Goal: Navigation & Orientation: Find specific page/section

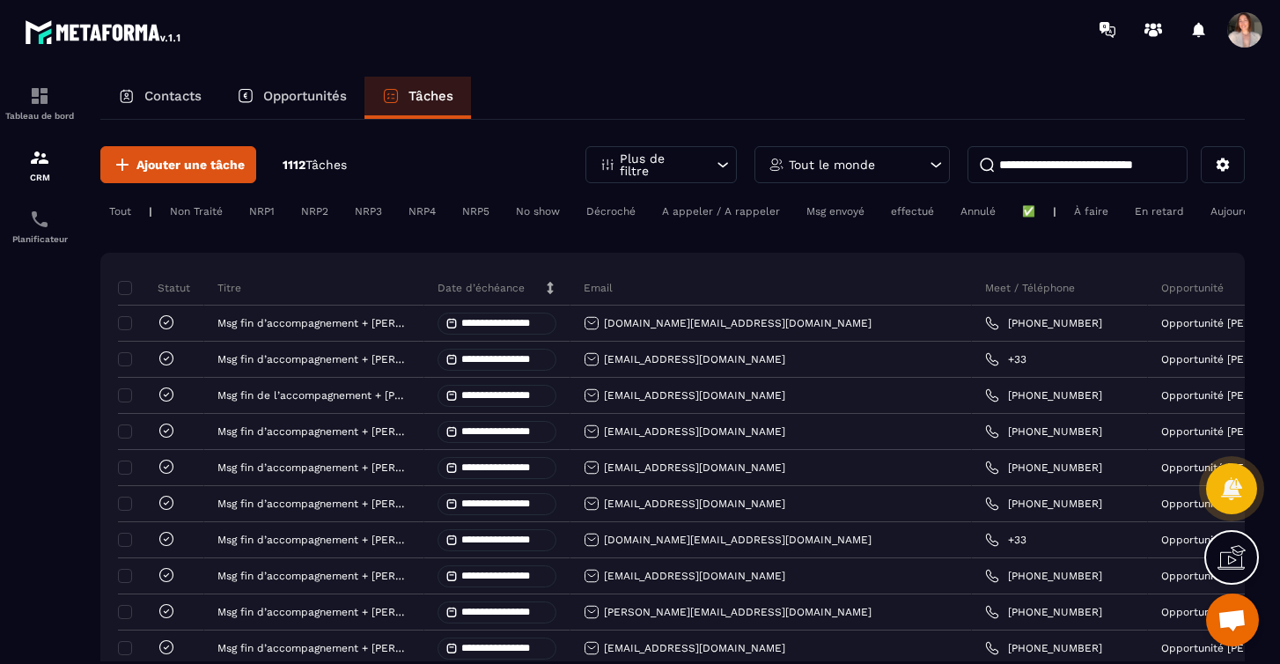
click at [160, 97] on p "Contacts" at bounding box center [172, 96] width 57 height 16
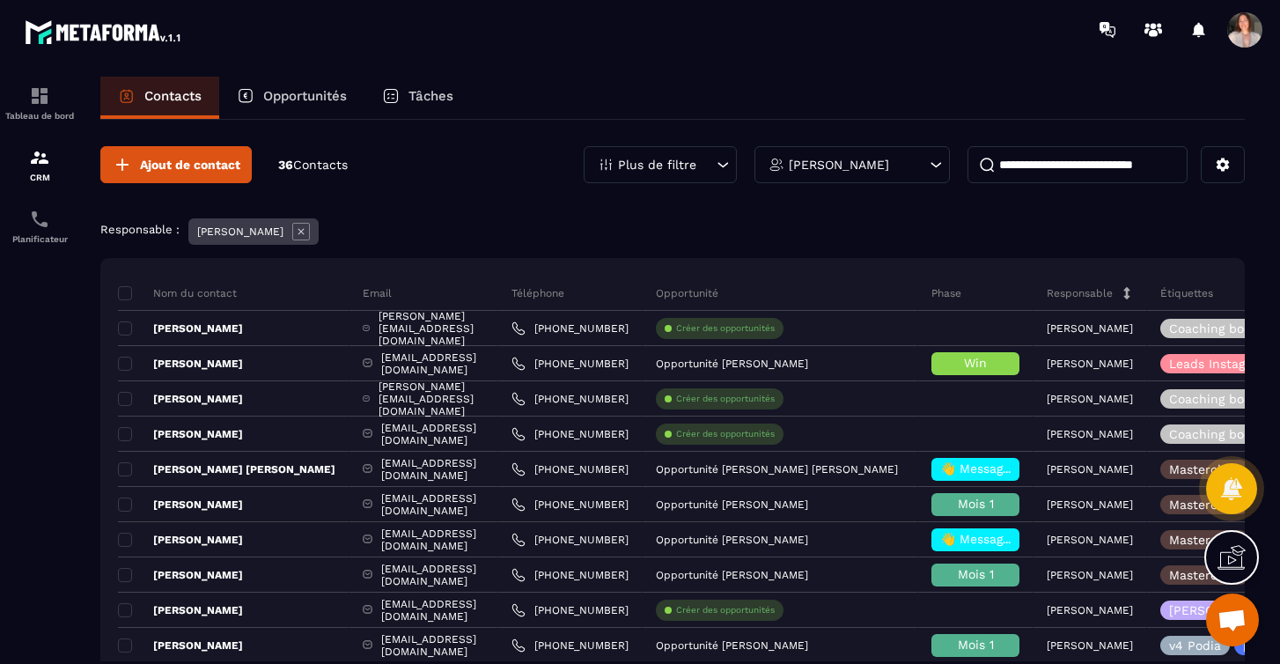
click at [720, 164] on icon at bounding box center [724, 164] width 11 height 5
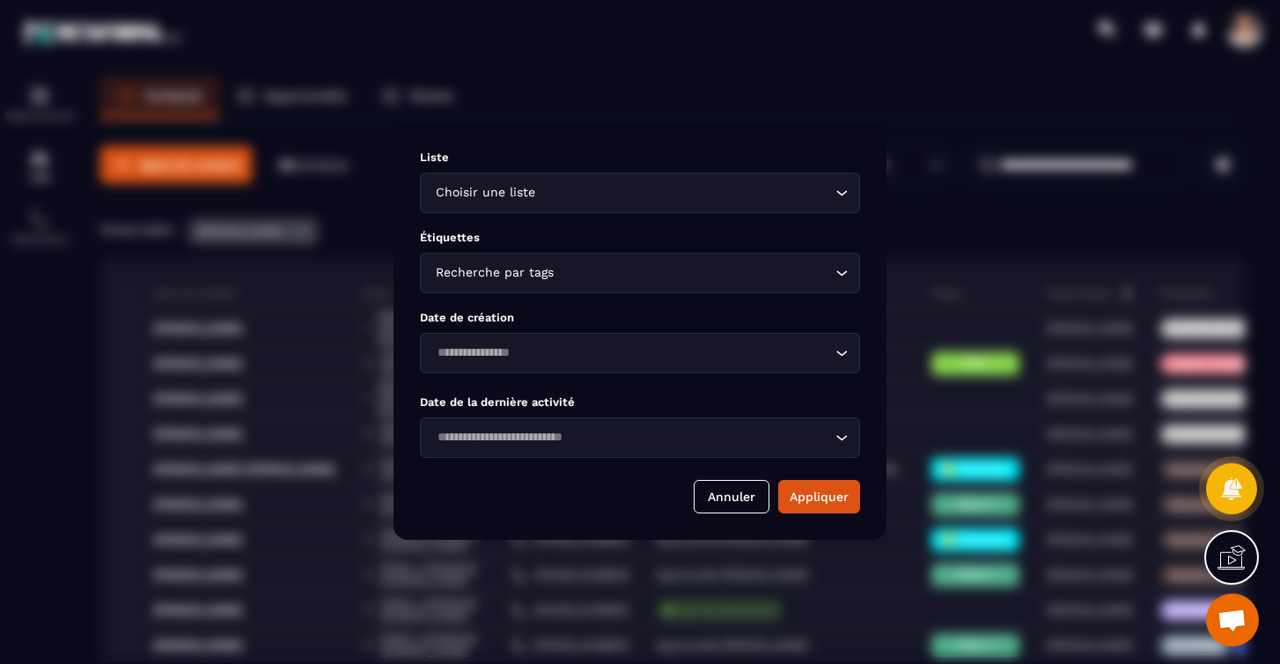
click at [749, 108] on div "Modal window" at bounding box center [640, 332] width 1280 height 664
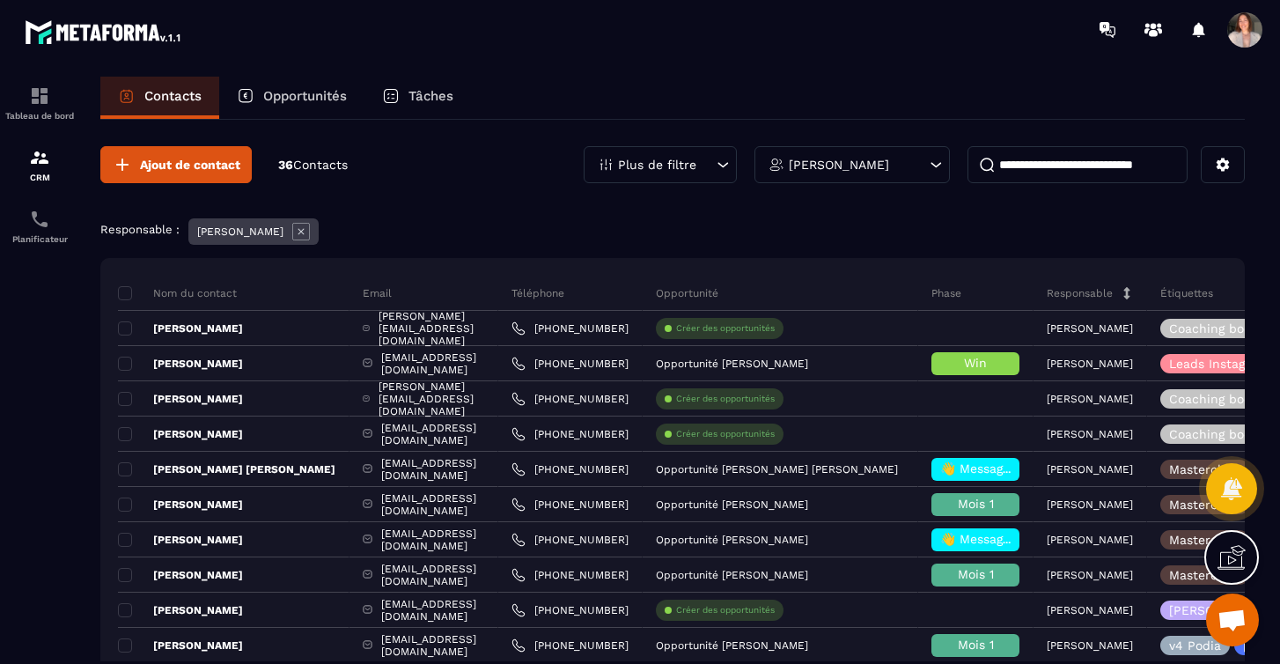
click at [313, 100] on p "Opportunités" at bounding box center [305, 96] width 84 height 16
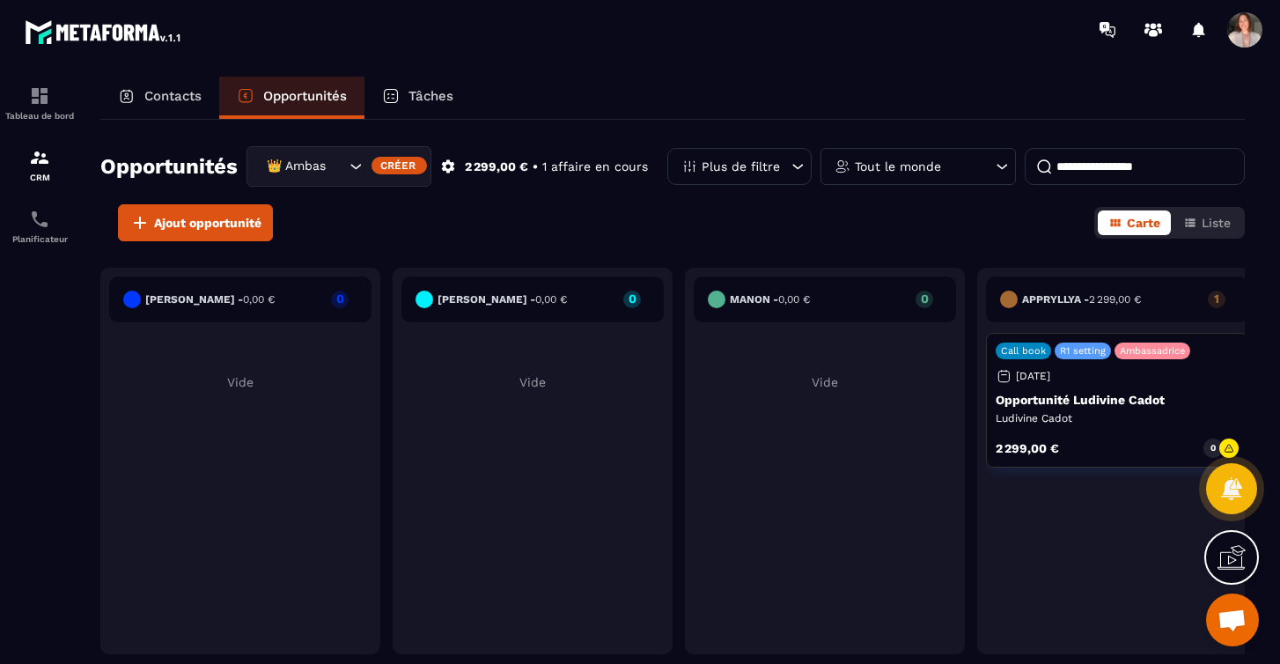
click at [188, 86] on div "Contacts" at bounding box center [159, 98] width 119 height 42
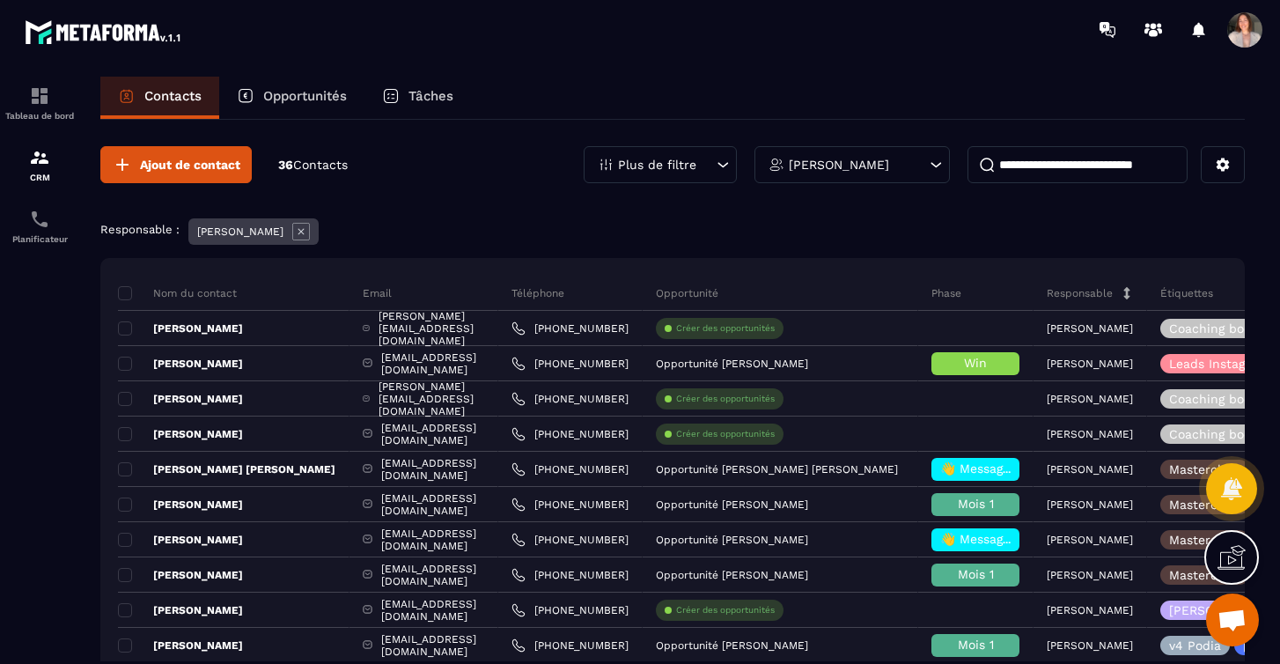
click at [269, 104] on div "Opportunités" at bounding box center [291, 98] width 145 height 42
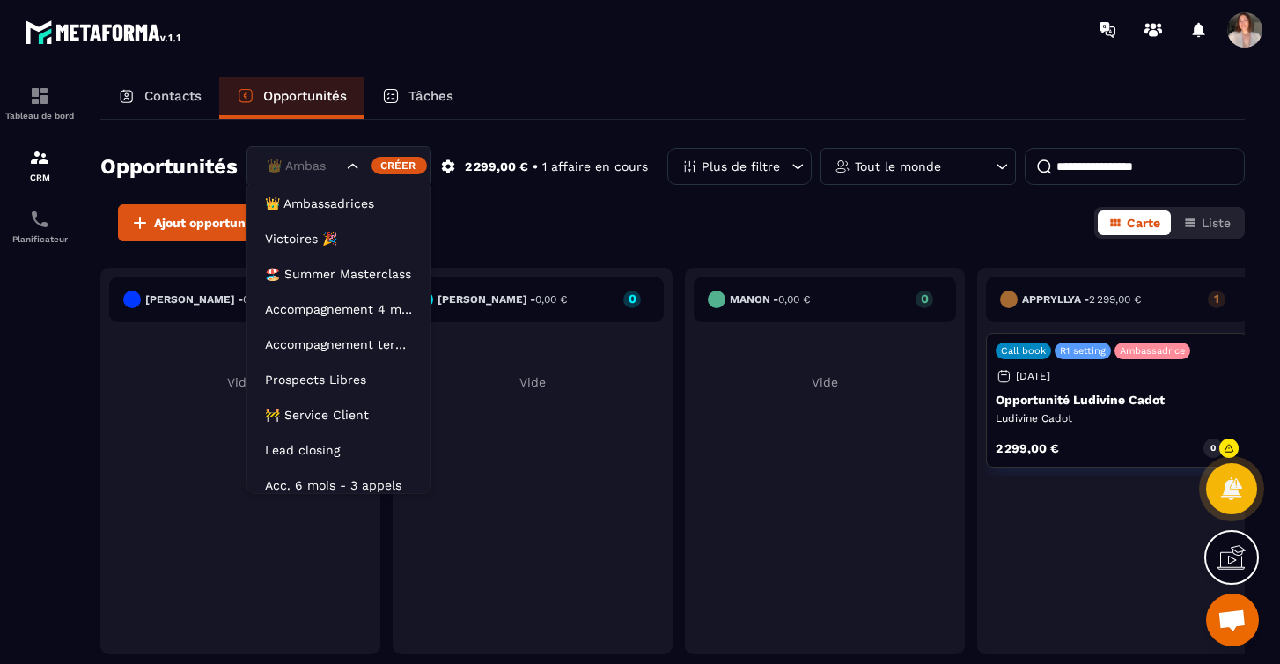
click at [327, 173] on div "👑 Ambassadrices" at bounding box center [303, 166] width 84 height 19
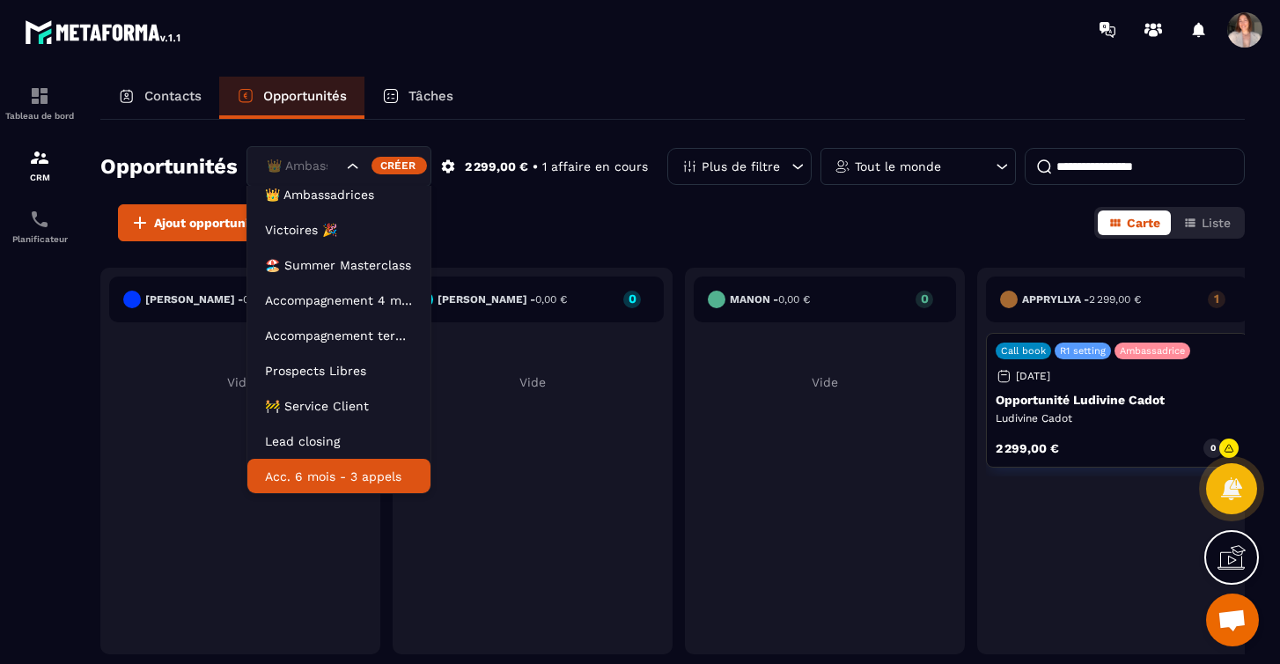
click at [338, 481] on p "Acc. 6 mois - 3 appels" at bounding box center [339, 477] width 148 height 18
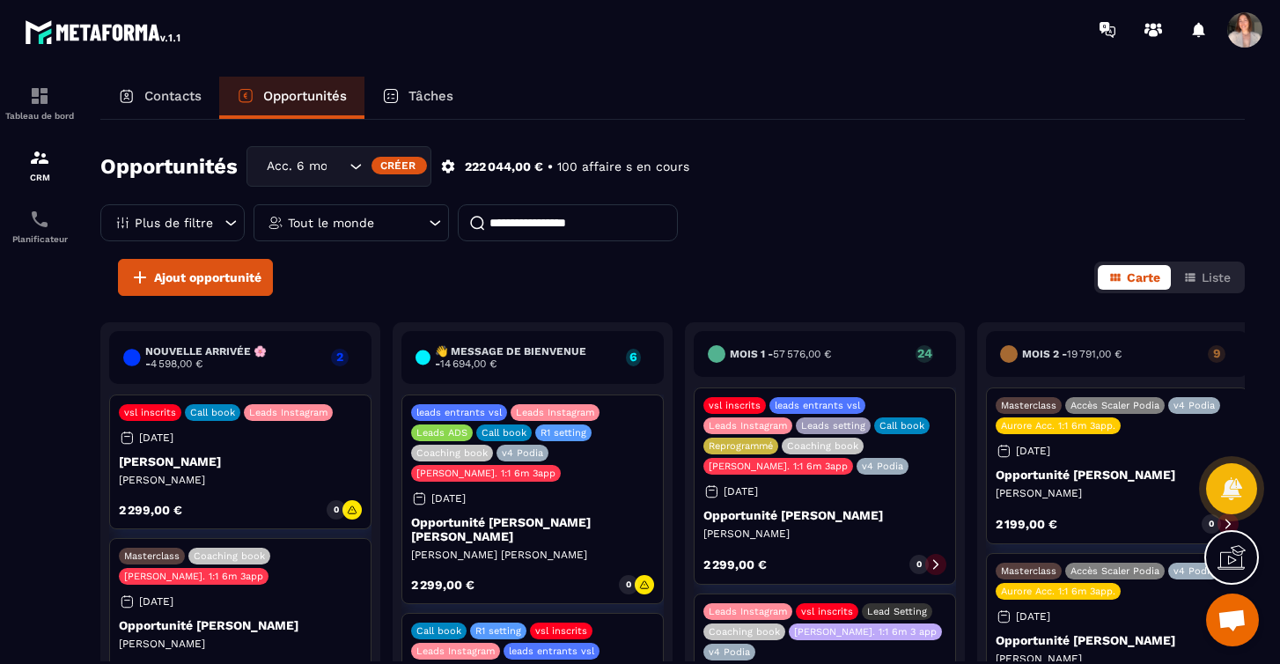
click at [428, 221] on icon at bounding box center [435, 223] width 18 height 18
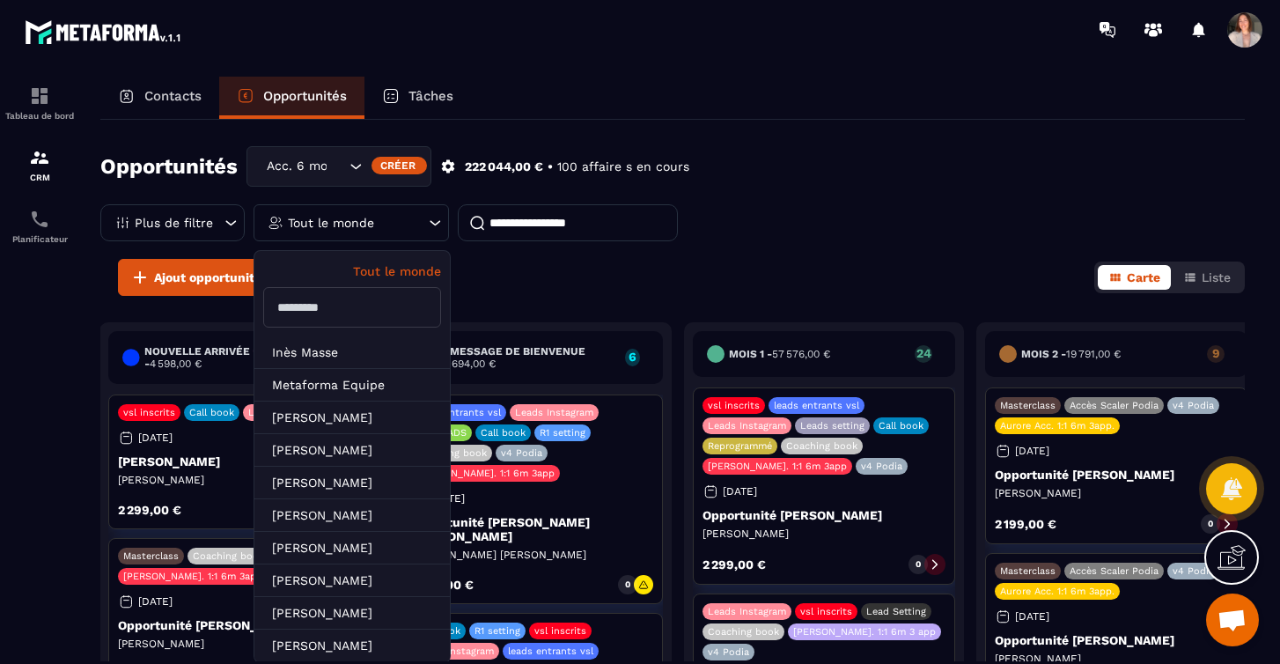
click at [527, 284] on div "Ajout opportunité Carte Liste" at bounding box center [672, 277] width 1145 height 37
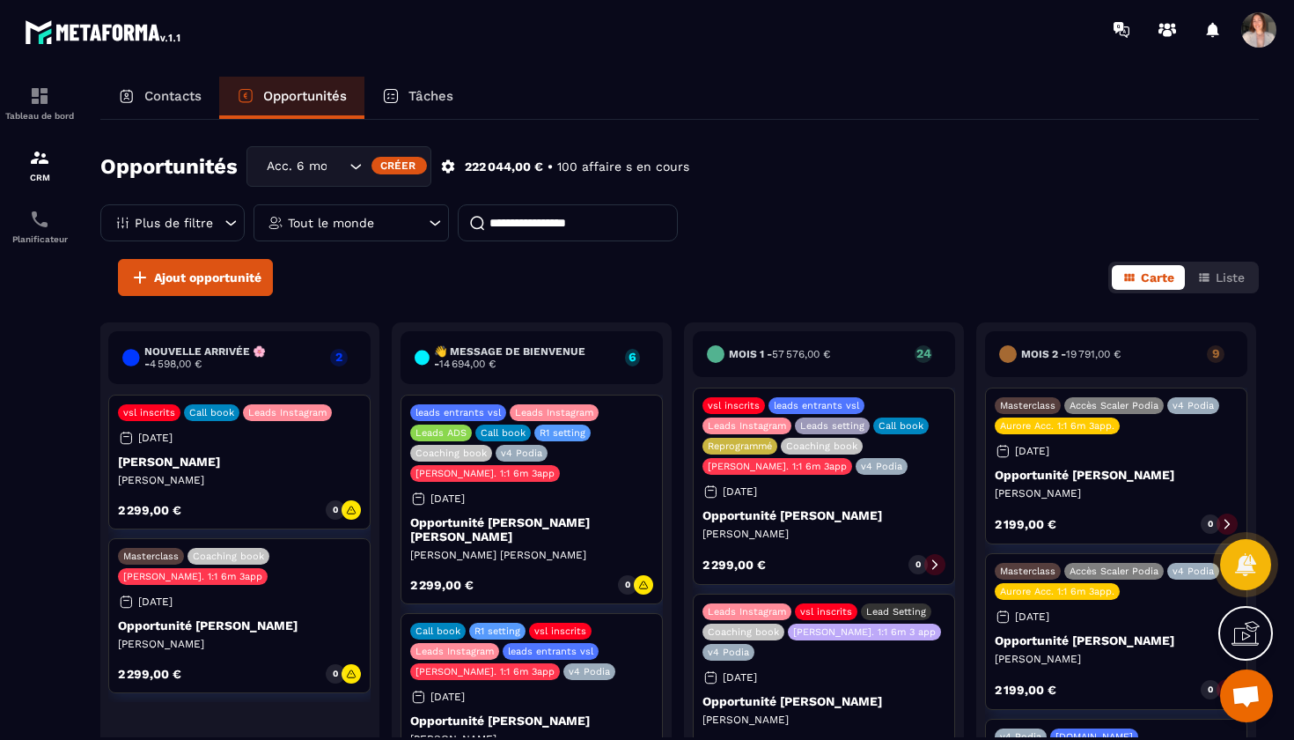
click at [422, 224] on div "Tout le monde" at bounding box center [351, 222] width 195 height 37
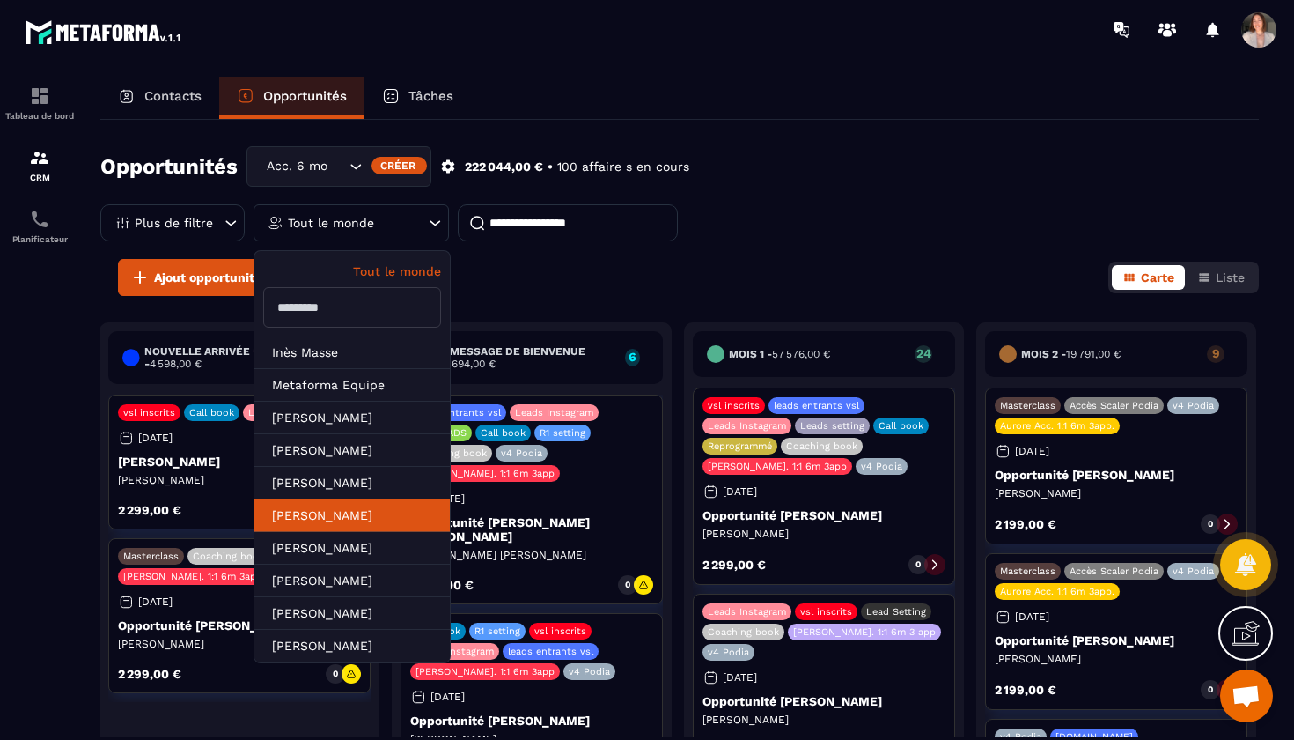
click at [366, 532] on li "[PERSON_NAME]" at bounding box center [351, 548] width 195 height 33
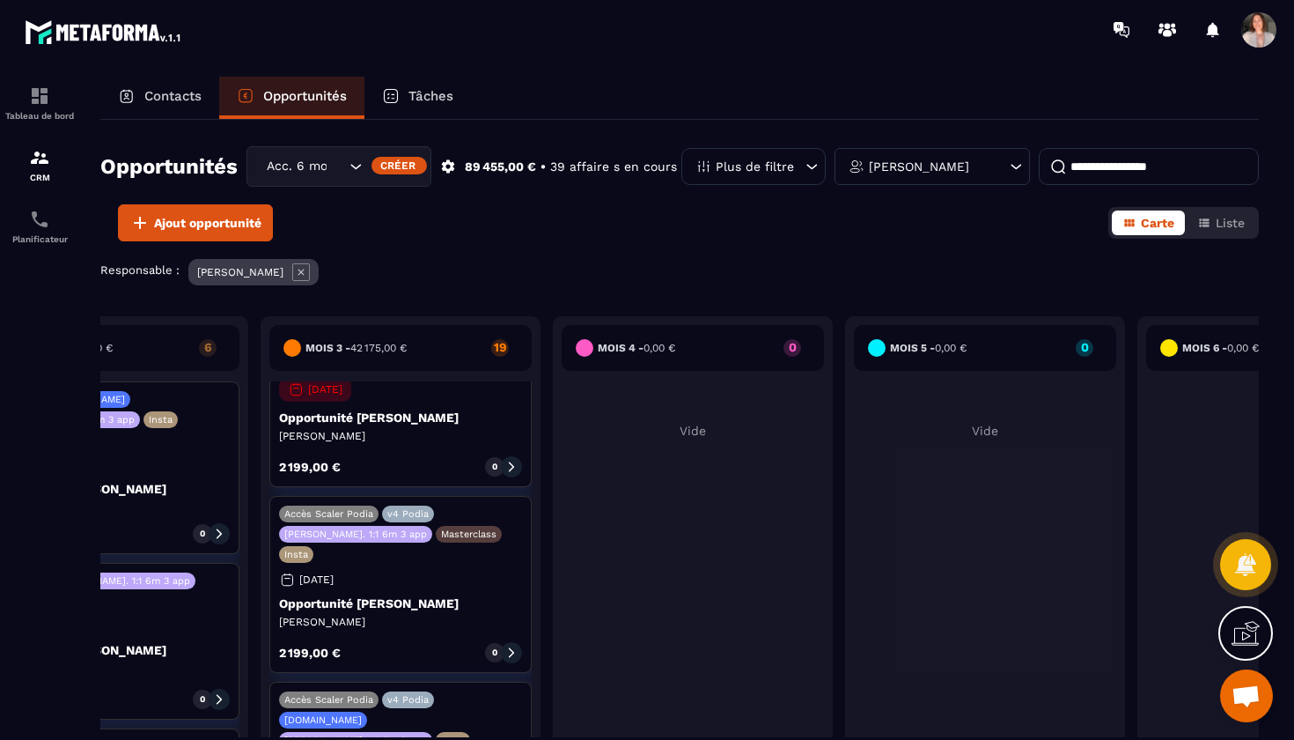
scroll to position [1753, 0]
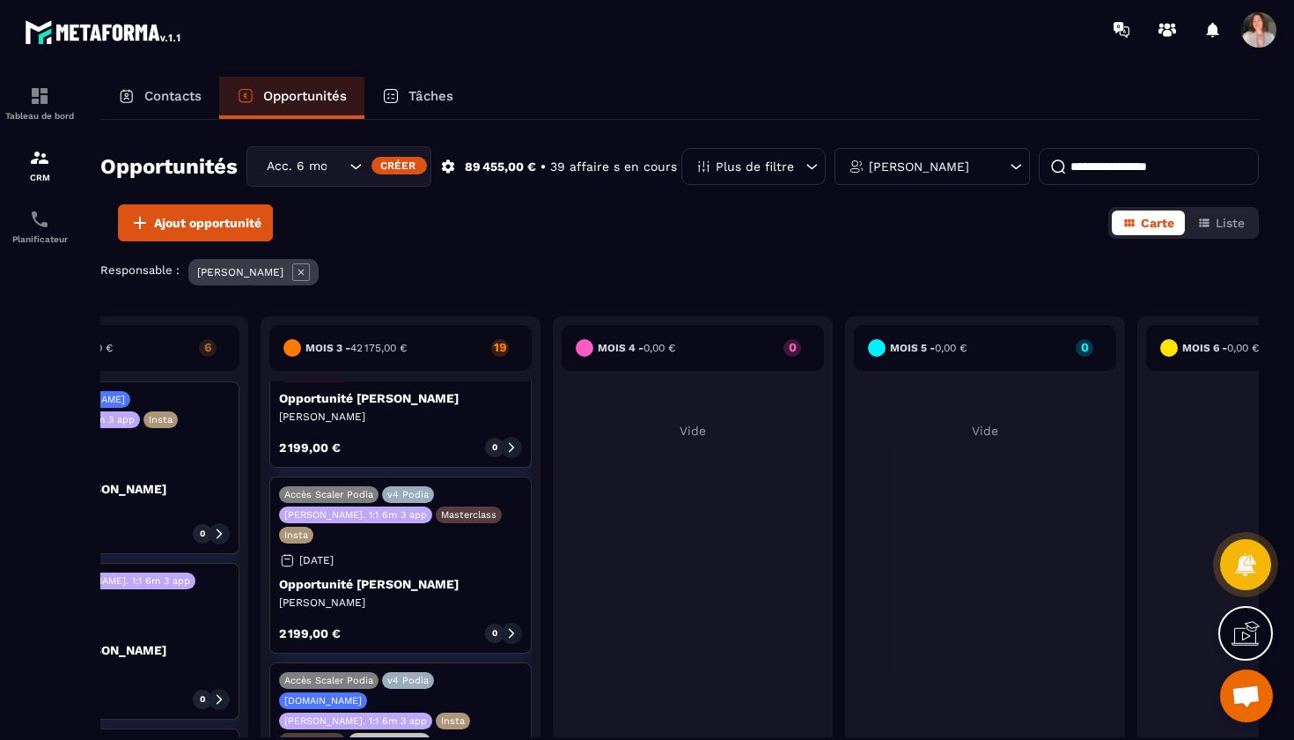
click at [340, 663] on p "Masterclass" at bounding box center [311, 740] width 55 height 11
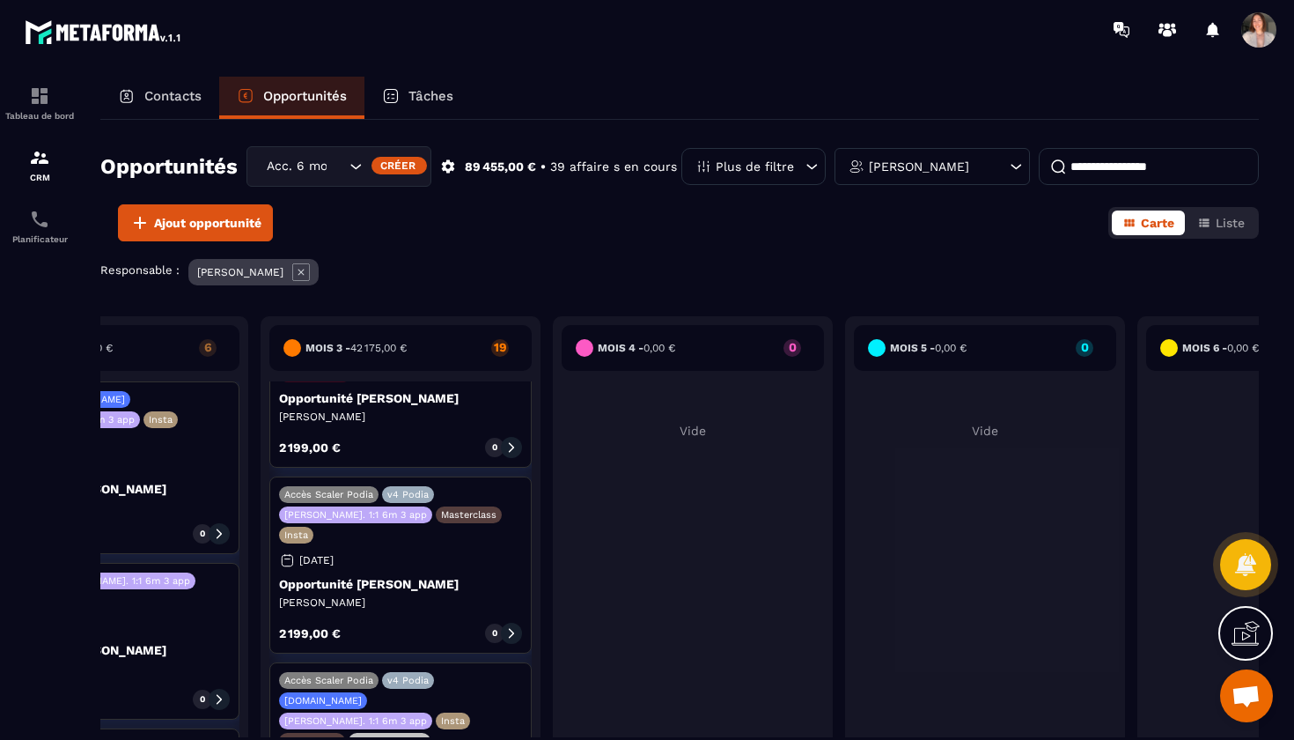
click at [845, 506] on div "Mois 4 - 0,00 € 0 Vide" at bounding box center [985, 547] width 280 height 462
